Goal: Task Accomplishment & Management: Manage account settings

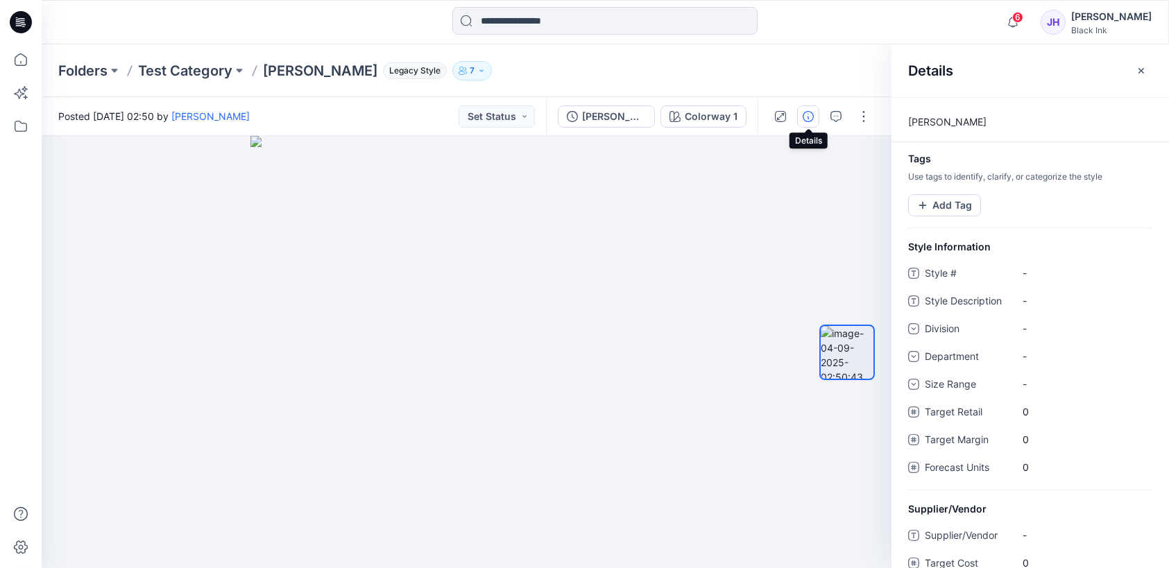
scroll to position [22, 0]
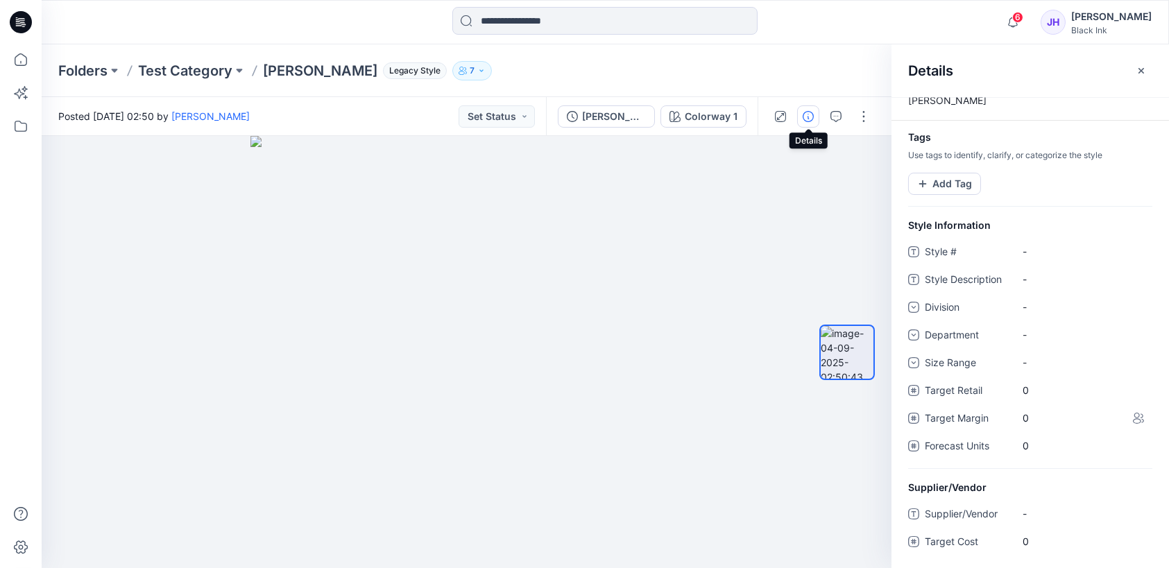
click at [1134, 416] on icon at bounding box center [1138, 418] width 11 height 11
click at [1023, 18] on span "6" at bounding box center [1017, 17] width 11 height 11
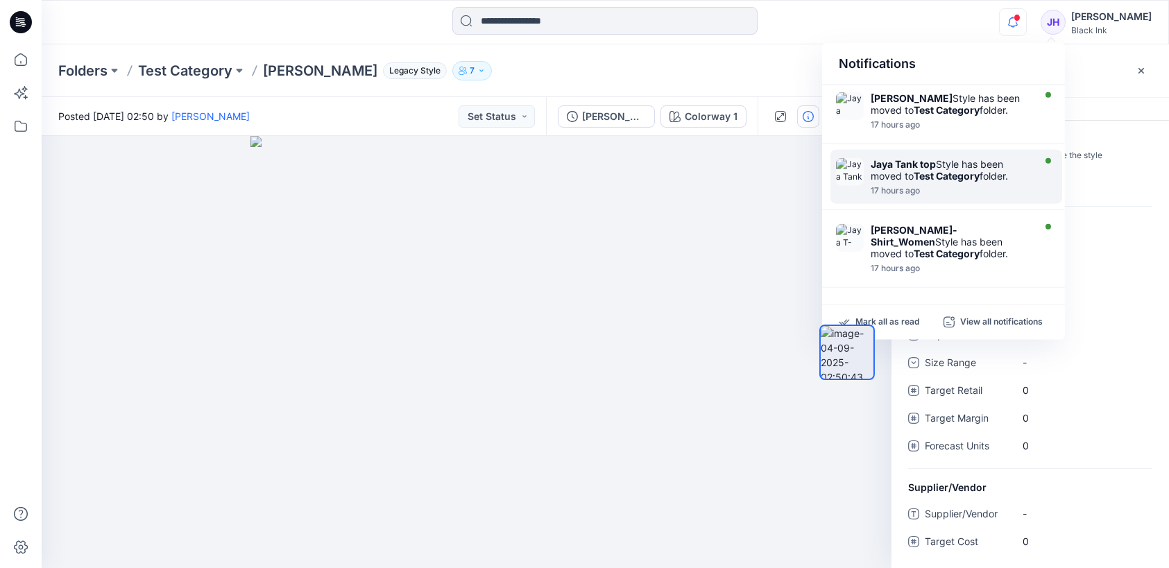
scroll to position [0, 0]
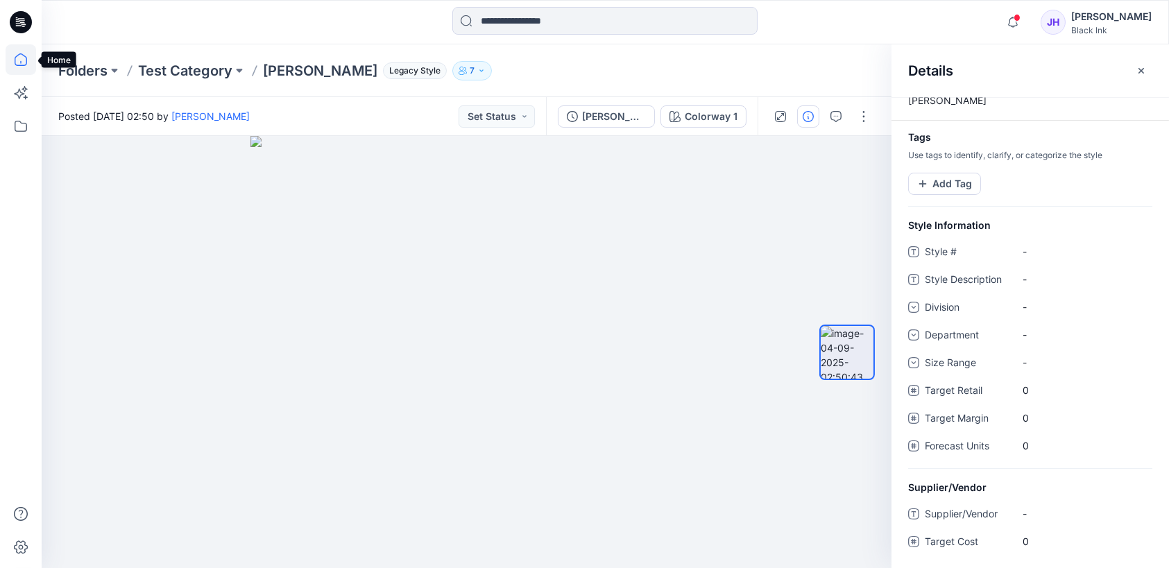
click at [23, 58] on icon at bounding box center [21, 59] width 31 height 31
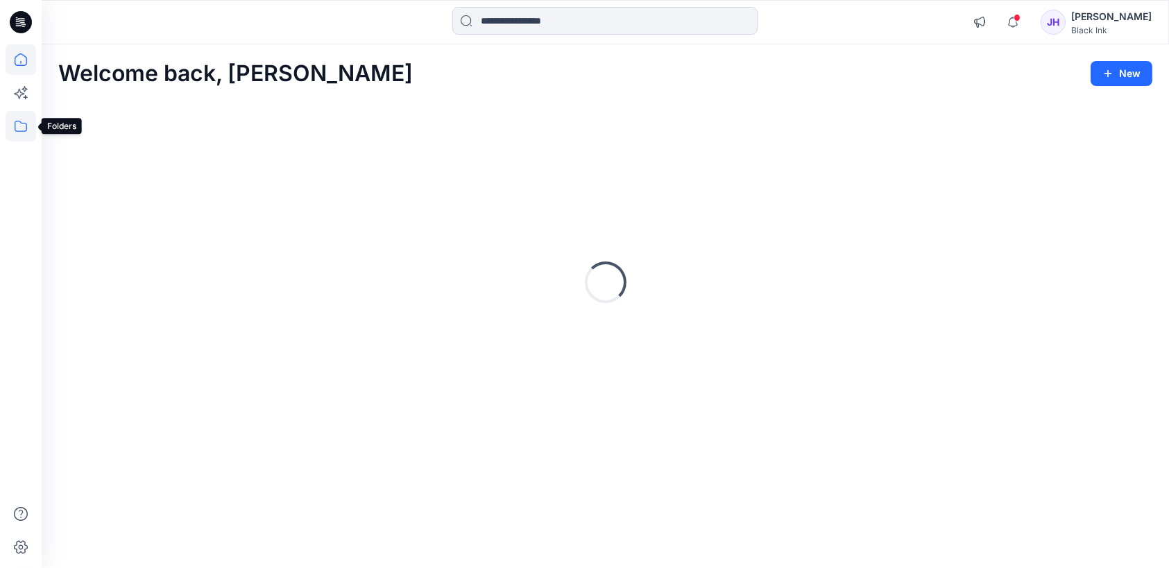
click at [23, 123] on icon at bounding box center [21, 126] width 12 height 11
click at [22, 26] on icon at bounding box center [21, 22] width 22 height 44
click at [1066, 17] on div "JH" at bounding box center [1053, 22] width 25 height 25
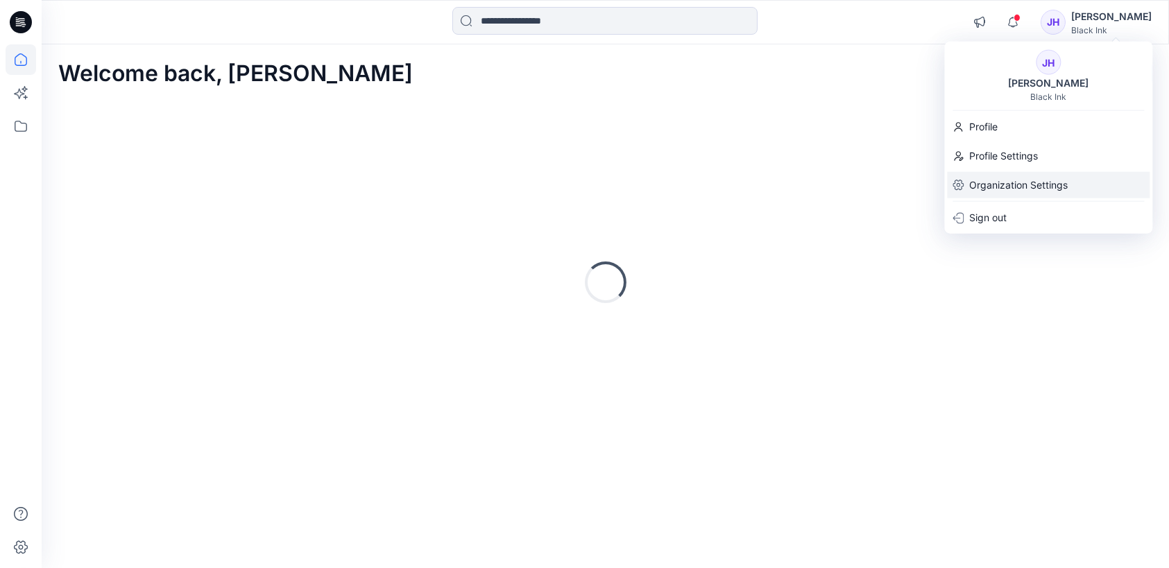
click at [1003, 182] on p "Organization Settings" at bounding box center [1018, 185] width 99 height 26
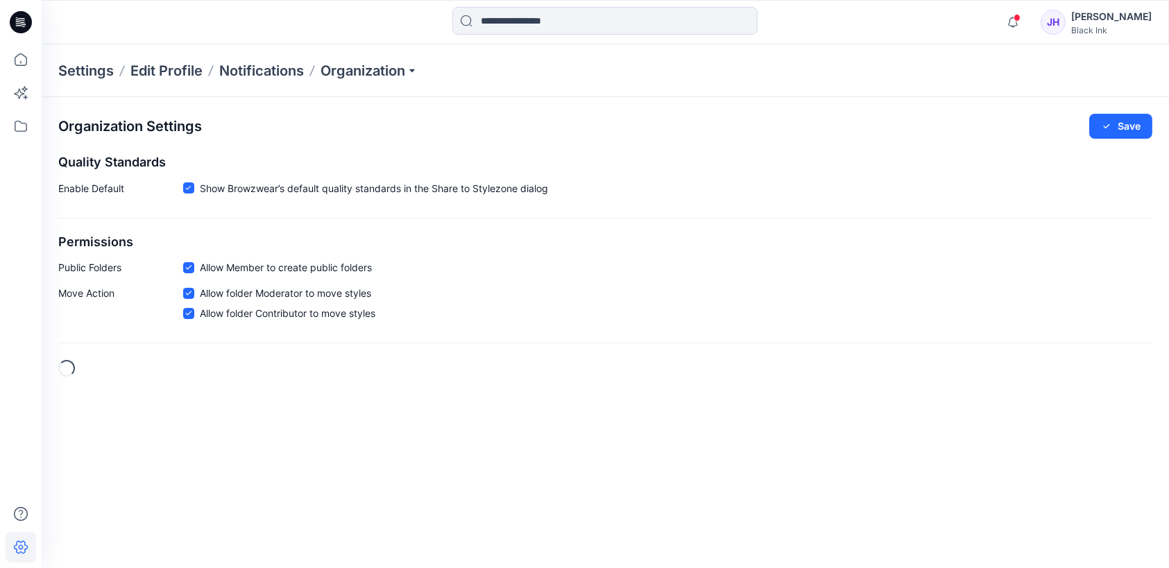
click at [22, 21] on icon at bounding box center [22, 20] width 6 height 1
